Goal: Complete application form

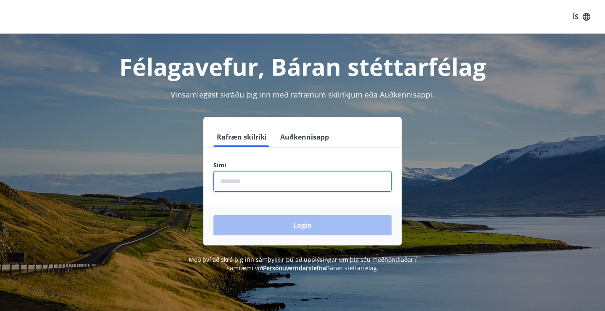
click at [257, 180] on input "phone" at bounding box center [302, 181] width 178 height 21
type input "********"
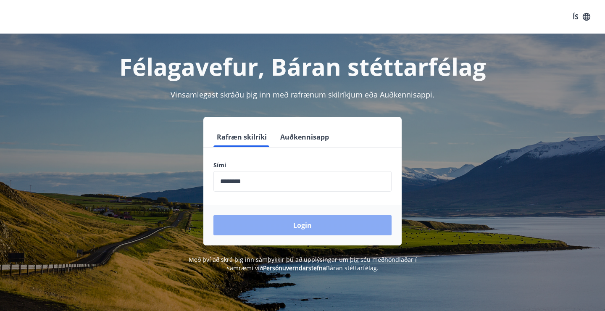
click at [288, 229] on button "Login" at bounding box center [302, 225] width 178 height 20
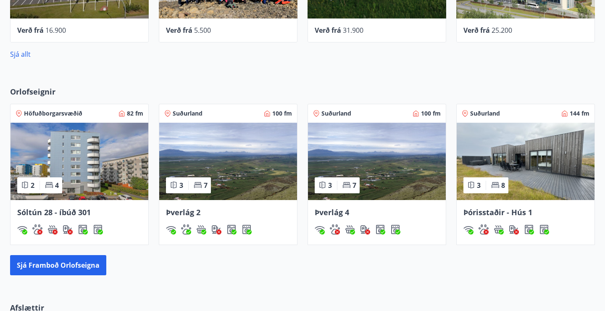
scroll to position [434, 0]
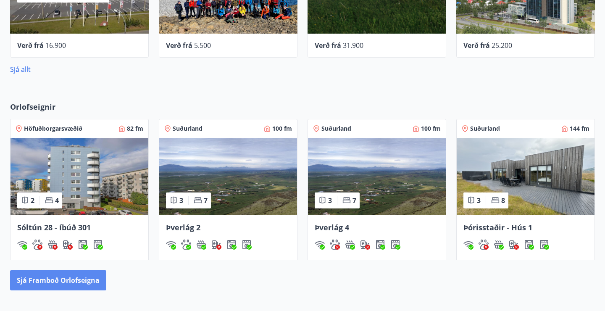
click at [34, 278] on button "Sjá framboð orlofseigna" at bounding box center [58, 280] width 96 height 20
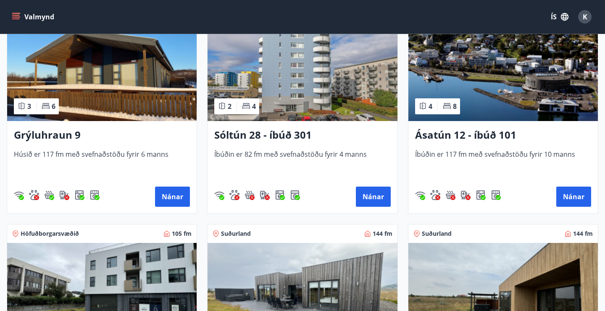
scroll to position [425, 0]
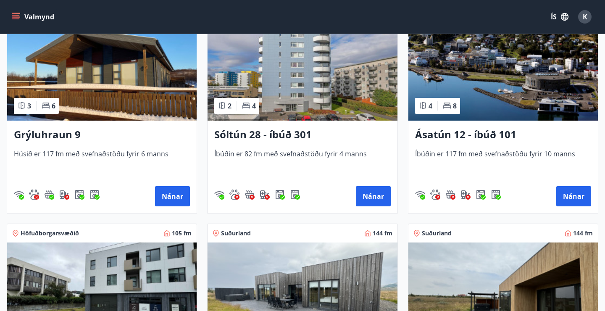
click at [503, 132] on h3 "Ásatún 12 - íbúð 101" at bounding box center [503, 134] width 176 height 15
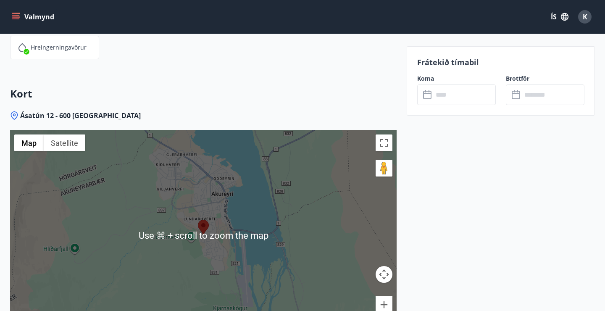
scroll to position [2029, 0]
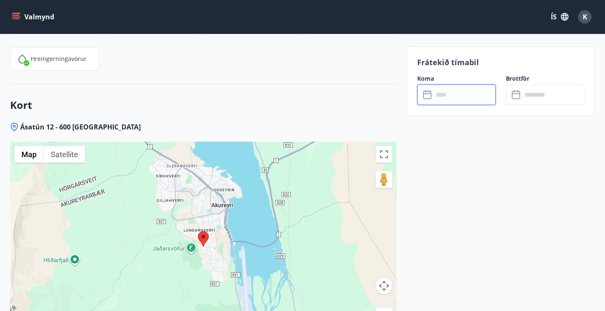
click at [434, 97] on input "text" at bounding box center [464, 94] width 63 height 21
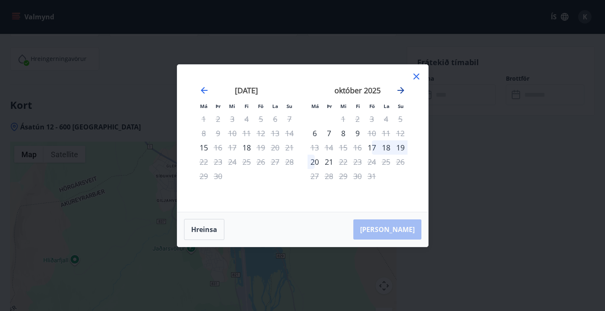
click at [400, 89] on icon "Move forward to switch to the next month." at bounding box center [401, 90] width 10 height 10
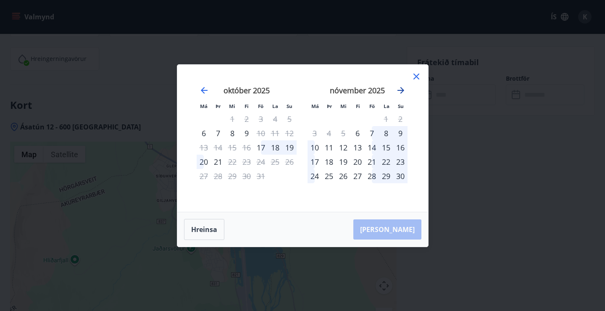
click at [400, 89] on icon "Move forward to switch to the next month." at bounding box center [401, 90] width 10 height 10
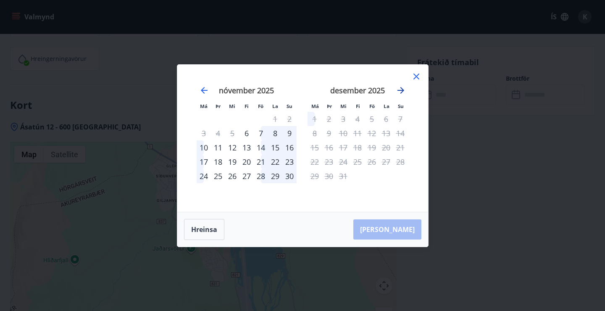
click at [400, 89] on icon "Move forward to switch to the next month." at bounding box center [401, 90] width 10 height 10
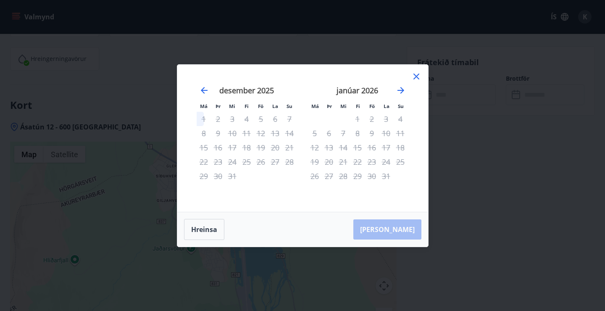
click at [415, 77] on icon at bounding box center [416, 77] width 6 height 6
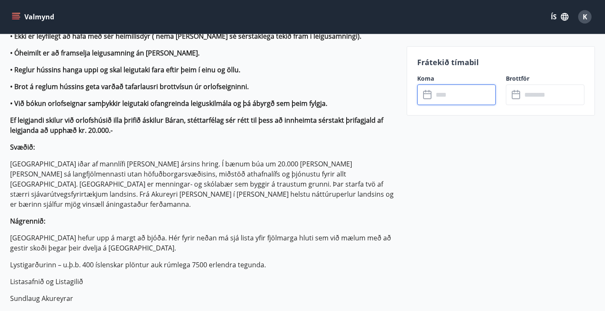
scroll to position [548, 0]
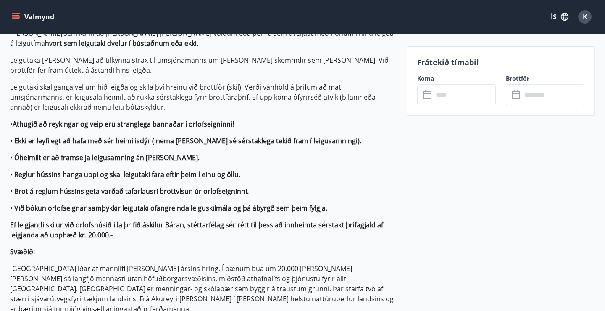
click at [19, 14] on icon "menu" at bounding box center [16, 17] width 8 height 8
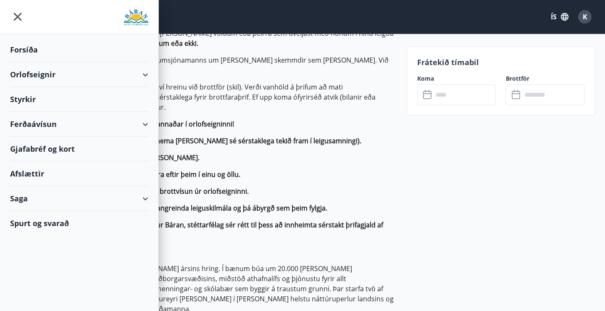
click at [26, 97] on div "Styrkir" at bounding box center [79, 99] width 138 height 25
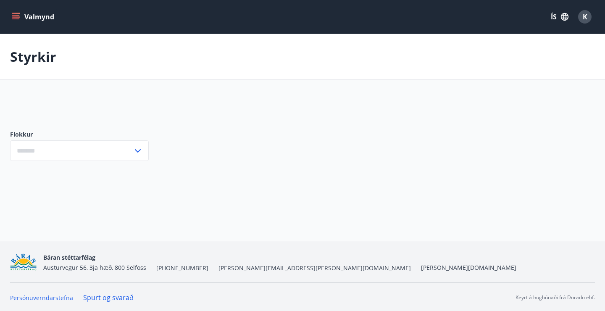
type input "***"
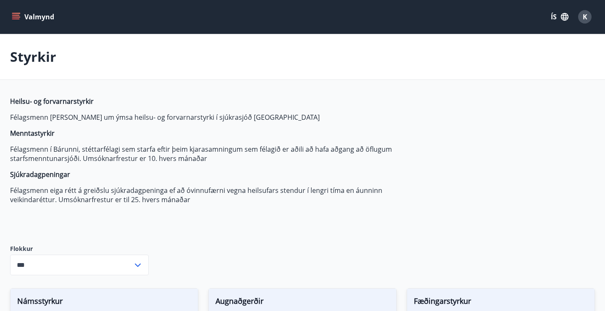
click at [16, 14] on icon "menu" at bounding box center [16, 17] width 8 height 8
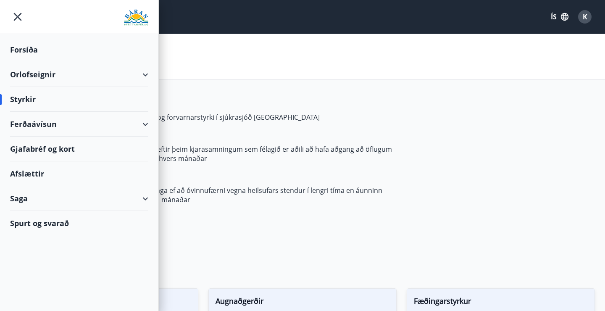
click at [23, 124] on div "Ferðaávísun" at bounding box center [79, 124] width 138 height 25
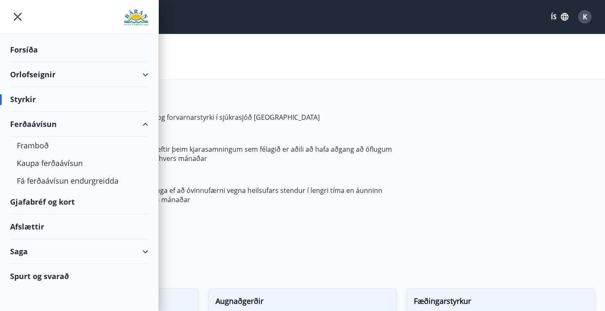
click at [23, 124] on div "Ferðaávísun" at bounding box center [79, 124] width 138 height 25
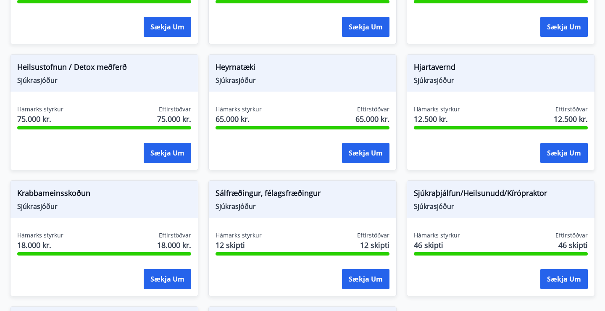
scroll to position [485, 0]
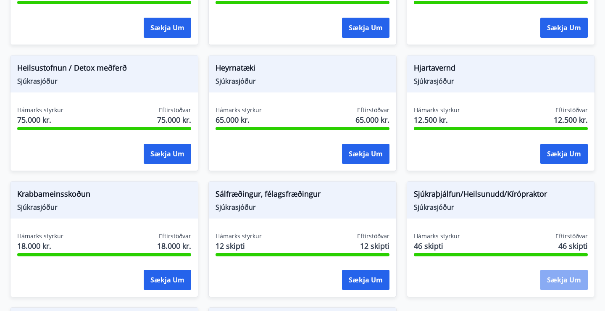
click at [562, 286] on button "Sækja um" at bounding box center [563, 280] width 47 height 20
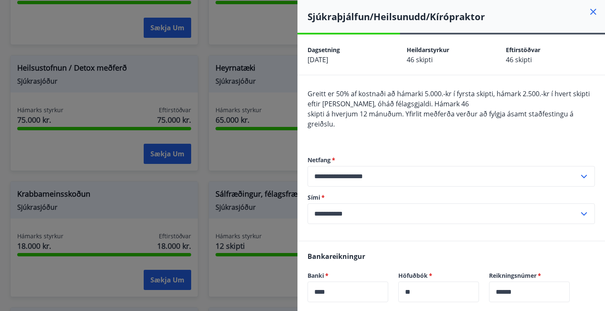
click at [244, 300] on div at bounding box center [302, 155] width 605 height 311
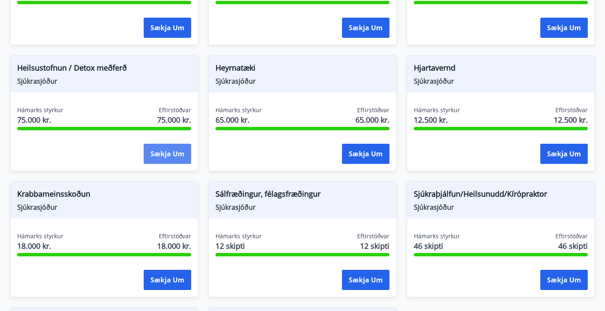
click at [165, 149] on button "Sækja um" at bounding box center [167, 154] width 47 height 20
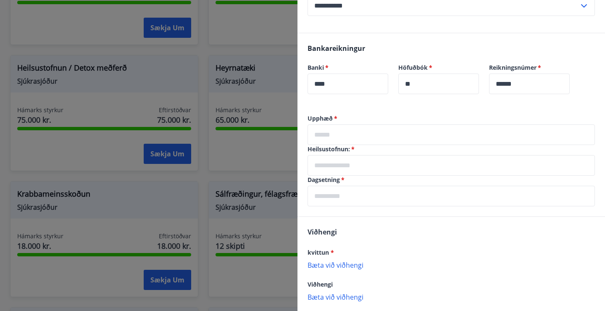
scroll to position [0, 0]
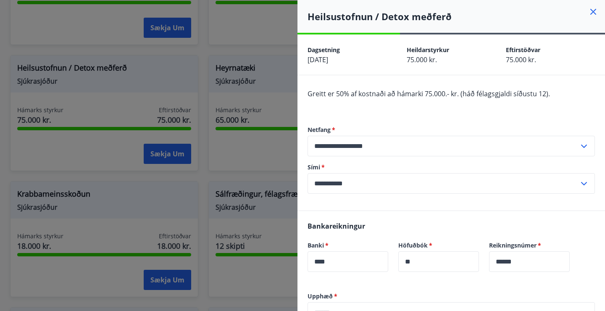
click at [596, 9] on icon at bounding box center [593, 12] width 10 height 10
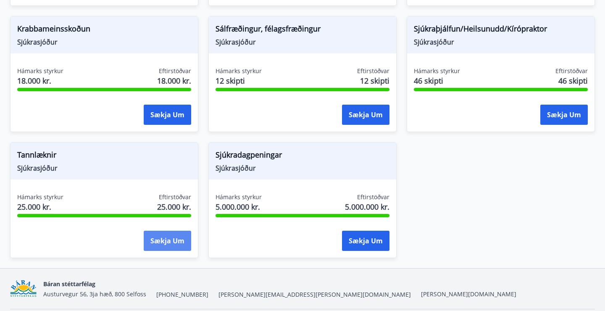
scroll to position [678, 0]
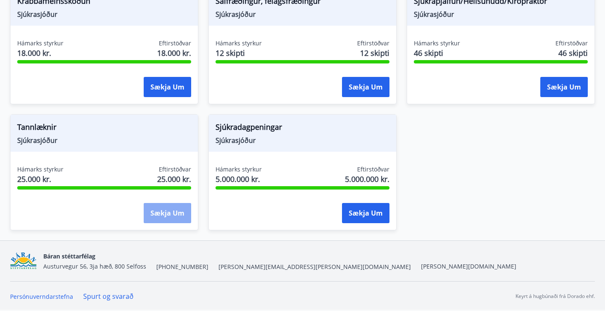
click at [166, 209] on button "Sækja um" at bounding box center [167, 213] width 47 height 20
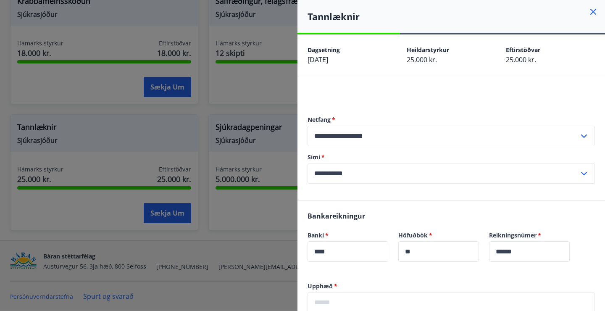
click at [592, 9] on icon at bounding box center [593, 12] width 10 height 10
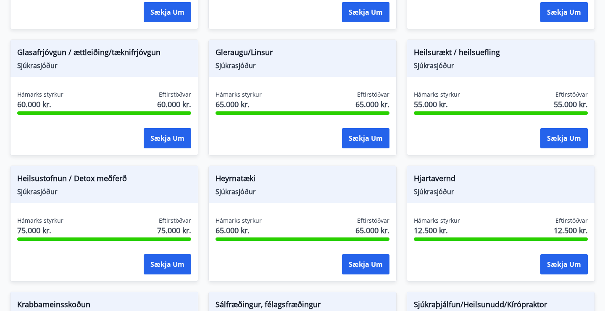
scroll to position [345, 0]
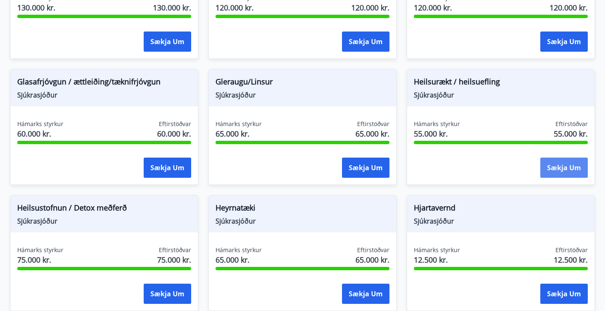
click at [561, 165] on button "Sækja um" at bounding box center [563, 168] width 47 height 20
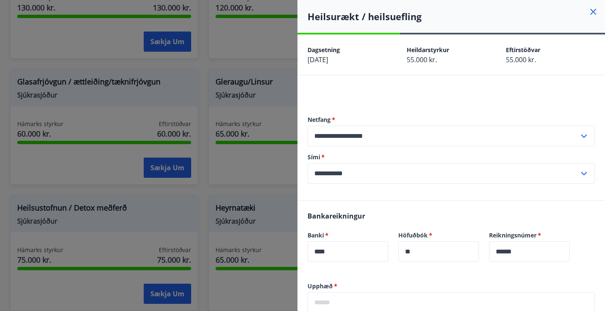
click at [596, 11] on icon at bounding box center [593, 12] width 10 height 10
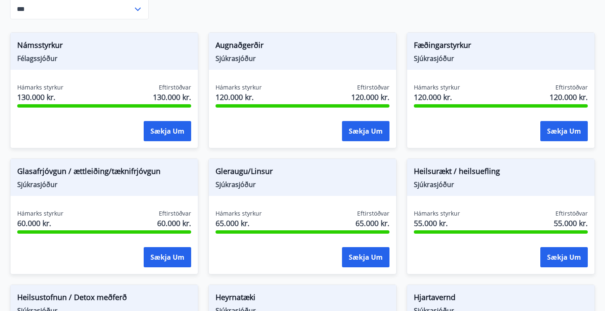
scroll to position [253, 0]
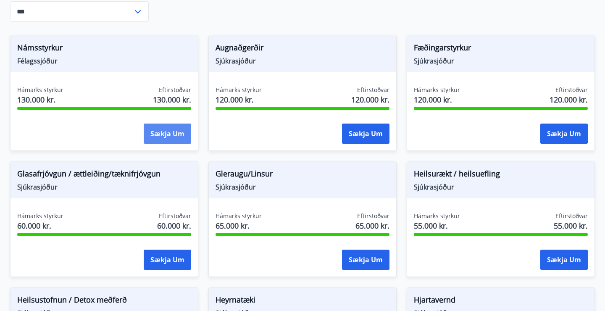
click at [160, 140] on button "Sækja um" at bounding box center [167, 134] width 47 height 20
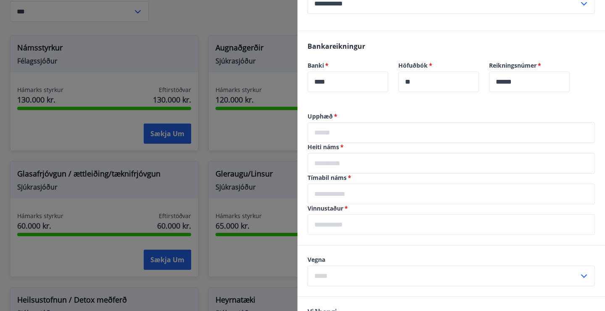
scroll to position [175, 0]
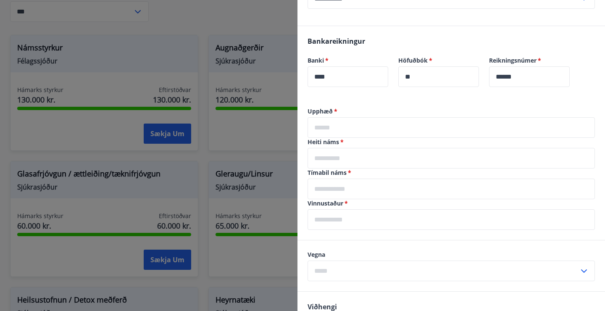
click at [365, 128] on input "text" at bounding box center [451, 127] width 287 height 21
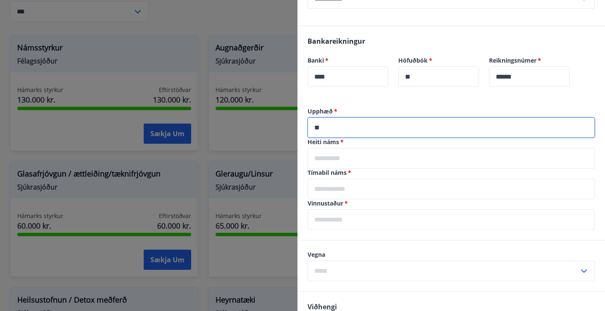
type input "*"
type input "*****"
click at [367, 153] on input "text" at bounding box center [451, 158] width 287 height 21
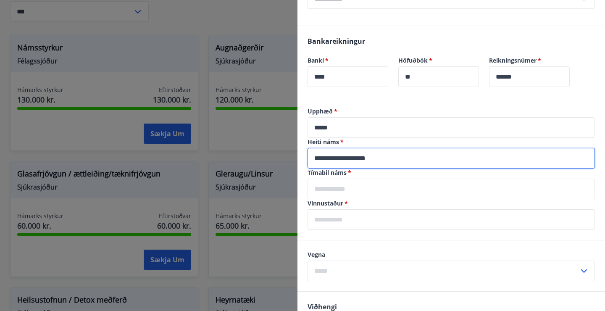
type input "**********"
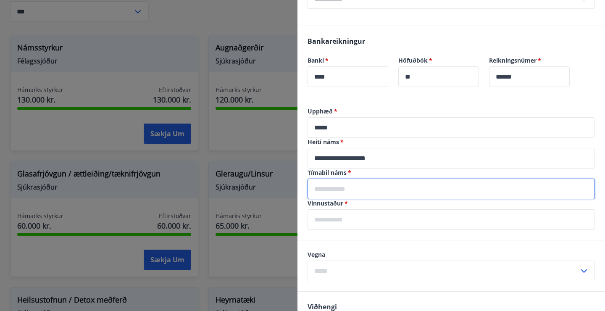
click at [366, 190] on input "text" at bounding box center [451, 189] width 287 height 21
type input "**********"
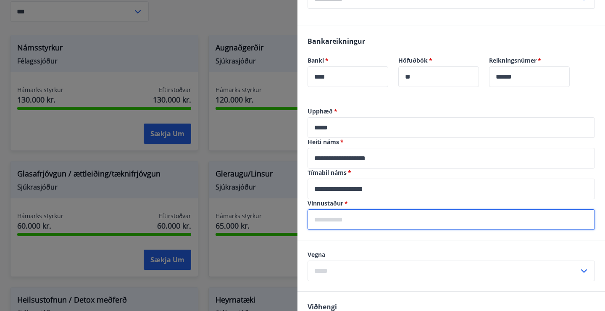
click at [365, 221] on input "text" at bounding box center [451, 219] width 287 height 21
type input "*"
type input "**********"
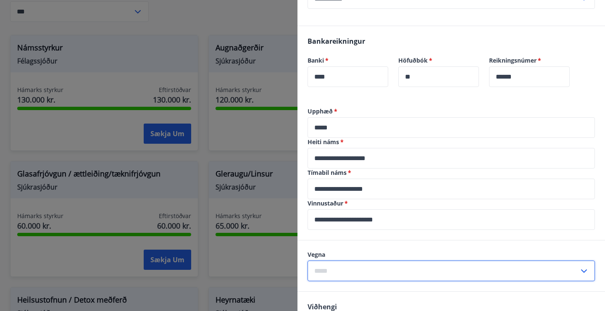
click at [380, 271] on input "text" at bounding box center [443, 271] width 271 height 21
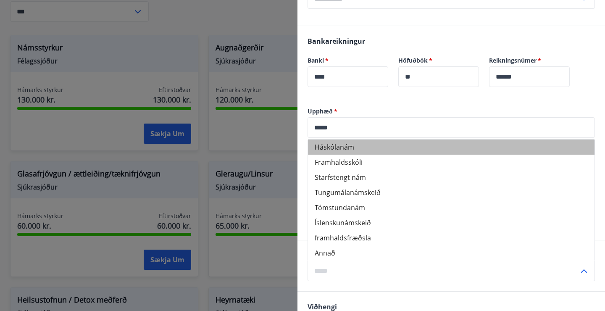
click at [339, 149] on li "Háskólanám" at bounding box center [451, 146] width 287 height 15
type input "**********"
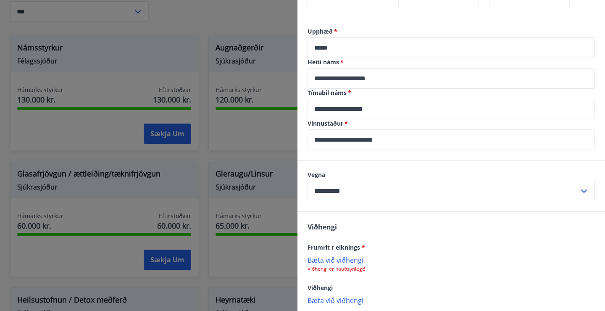
scroll to position [300, 0]
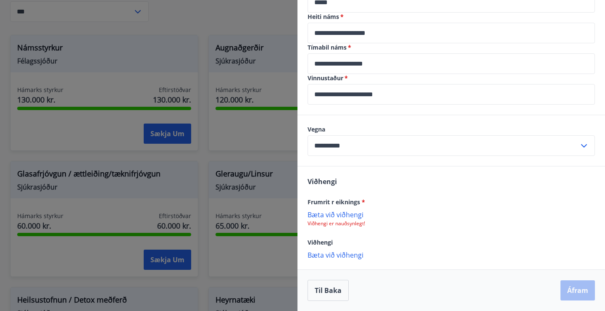
click at [343, 214] on p "Bæta við viðhengi" at bounding box center [451, 214] width 287 height 8
click at [358, 258] on p "Bæta við viðhengi" at bounding box center [451, 255] width 287 height 8
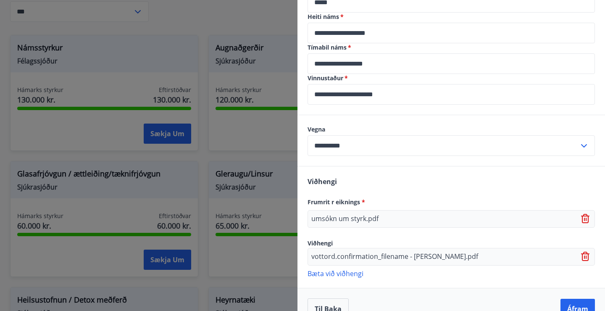
click at [342, 274] on p "Bæta við viðhengi" at bounding box center [451, 273] width 287 height 8
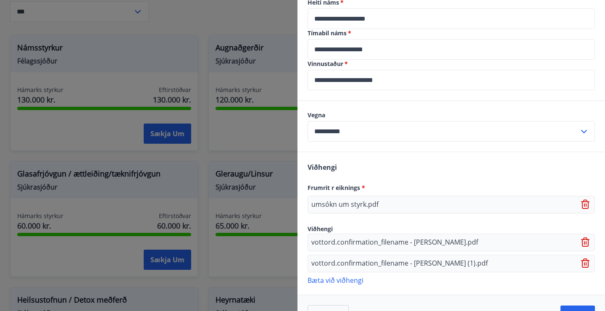
scroll to position [340, 0]
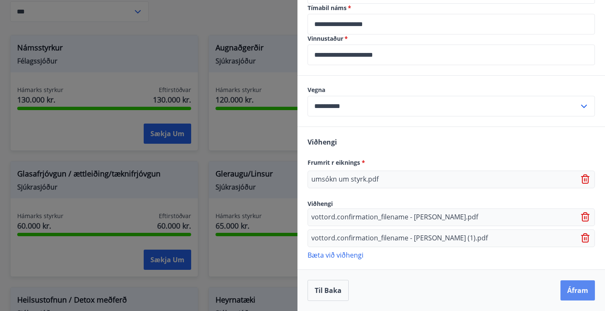
click at [574, 287] on button "Áfram" at bounding box center [578, 290] width 34 height 20
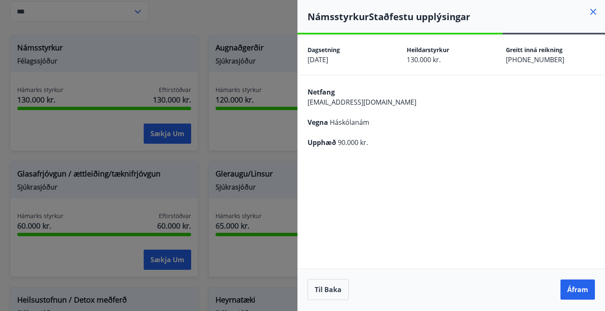
scroll to position [0, 0]
click at [574, 289] on button "Áfram" at bounding box center [578, 289] width 34 height 20
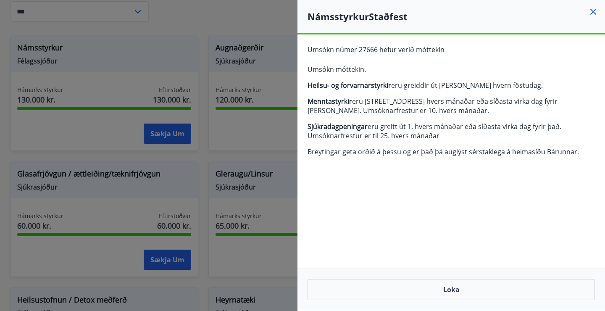
click at [593, 12] on icon at bounding box center [593, 11] width 1 height 1
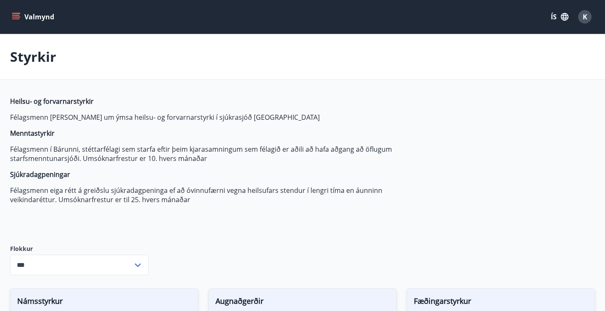
click at [13, 13] on icon "menu" at bounding box center [16, 13] width 9 height 1
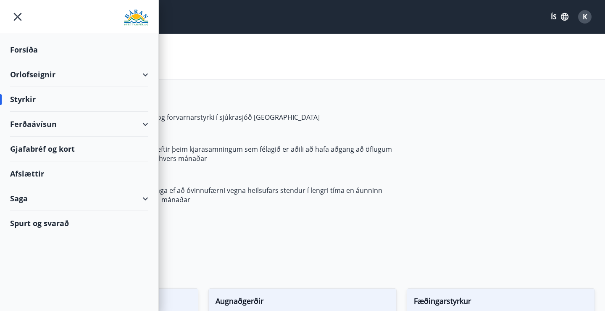
click at [148, 73] on icon at bounding box center [145, 75] width 10 height 10
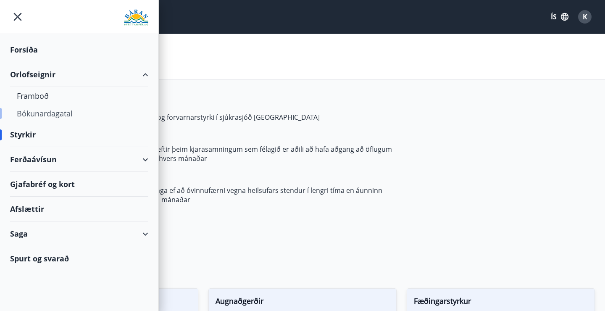
click at [35, 114] on div "Bókunardagatal" at bounding box center [79, 114] width 125 height 18
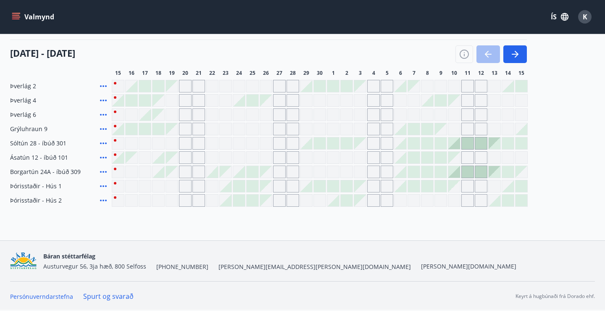
scroll to position [103, 0]
click at [61, 159] on span "Ásatún 12 - íbúð 101" at bounding box center [39, 158] width 58 height 8
click at [512, 54] on icon "button" at bounding box center [515, 55] width 10 height 10
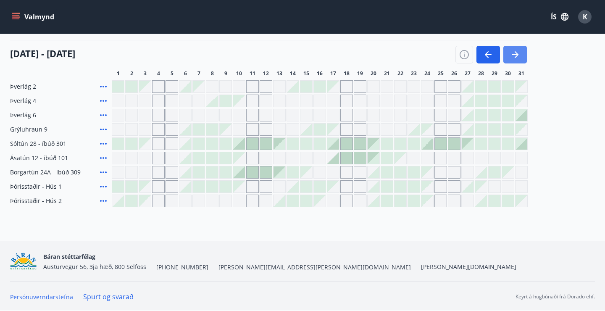
click at [512, 54] on icon "button" at bounding box center [515, 55] width 10 height 10
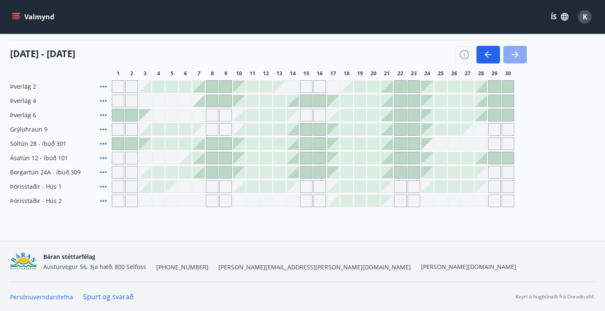
click at [512, 54] on icon "button" at bounding box center [515, 55] width 10 height 10
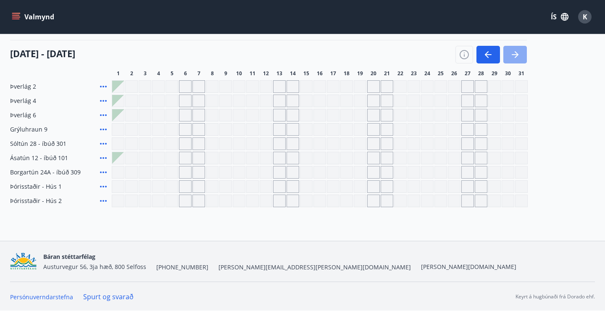
click at [512, 54] on icon "button" at bounding box center [515, 55] width 10 height 10
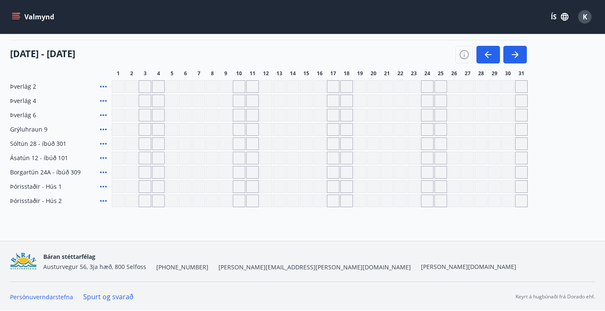
click at [103, 173] on icon at bounding box center [103, 172] width 10 height 10
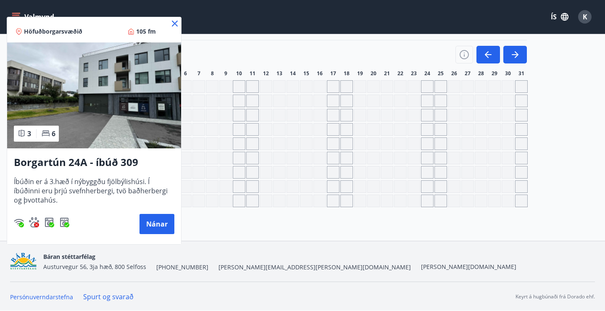
click at [176, 24] on icon at bounding box center [175, 24] width 6 height 6
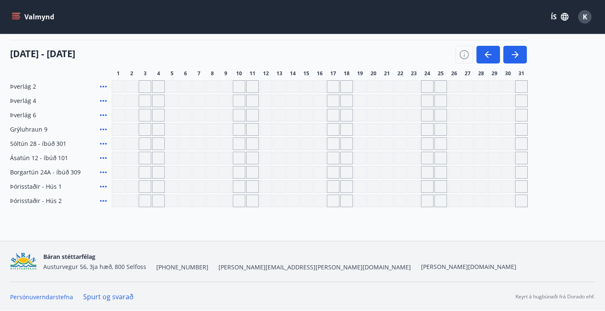
click at [103, 156] on icon at bounding box center [103, 158] width 10 height 10
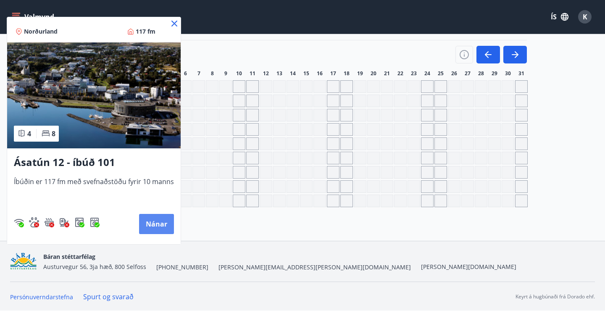
click at [147, 222] on button "Nánar" at bounding box center [156, 224] width 35 height 20
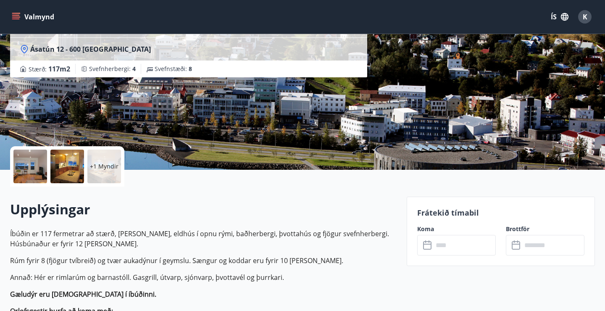
scroll to position [84, 0]
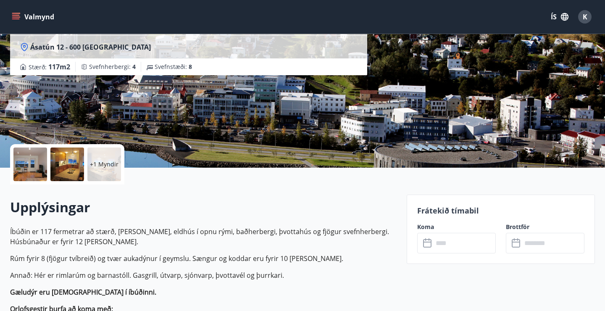
click at [21, 166] on div at bounding box center [30, 164] width 34 height 34
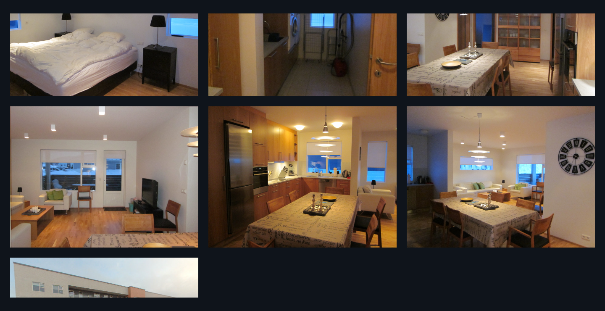
scroll to position [38, 0]
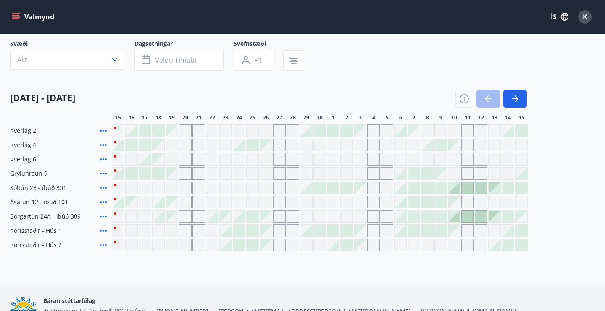
scroll to position [84, 0]
